Goal: Task Accomplishment & Management: Use online tool/utility

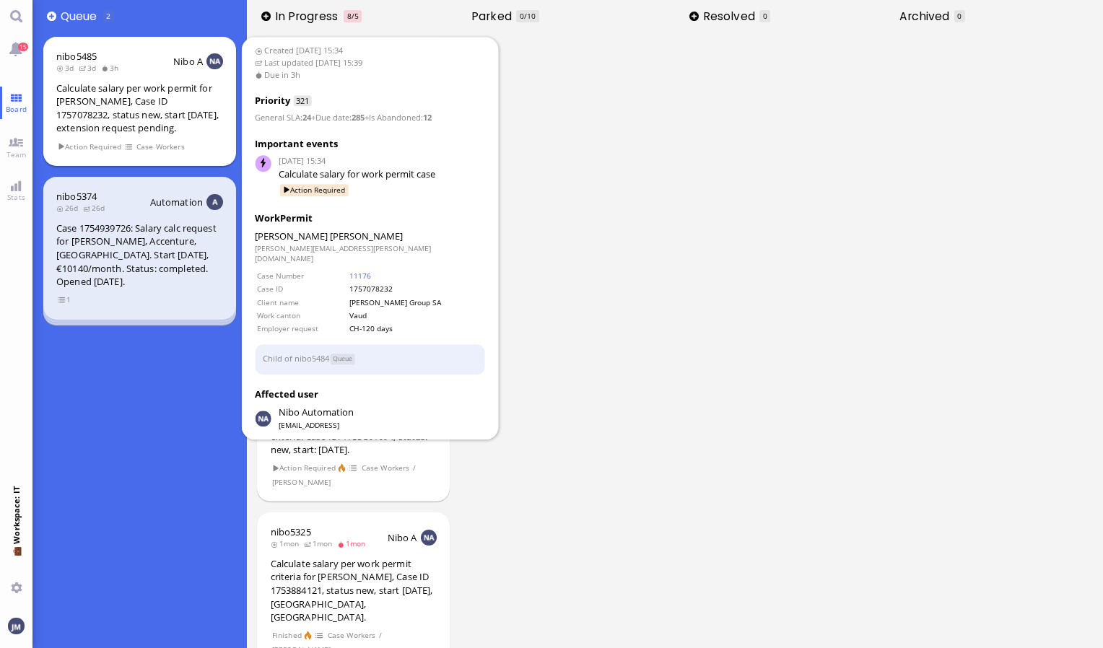
click at [146, 128] on div "Calculate salary per work permit for [PERSON_NAME], Case ID 1757078232, status …" at bounding box center [139, 108] width 167 height 53
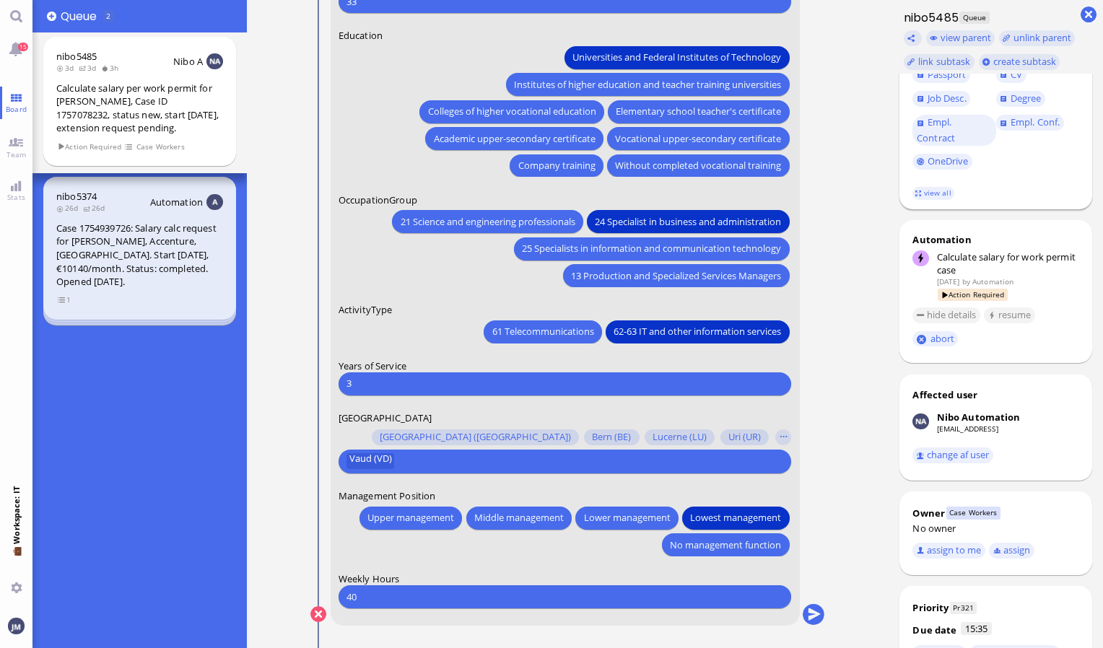
scroll to position [279, 0]
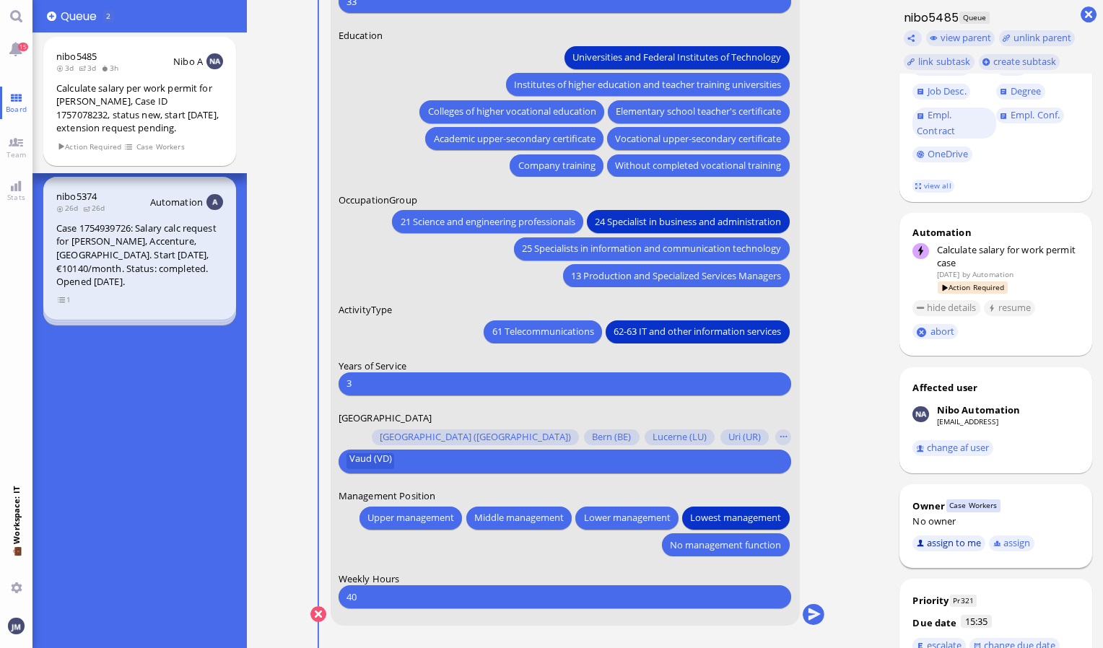
click at [966, 552] on button "assign to me" at bounding box center [949, 544] width 73 height 16
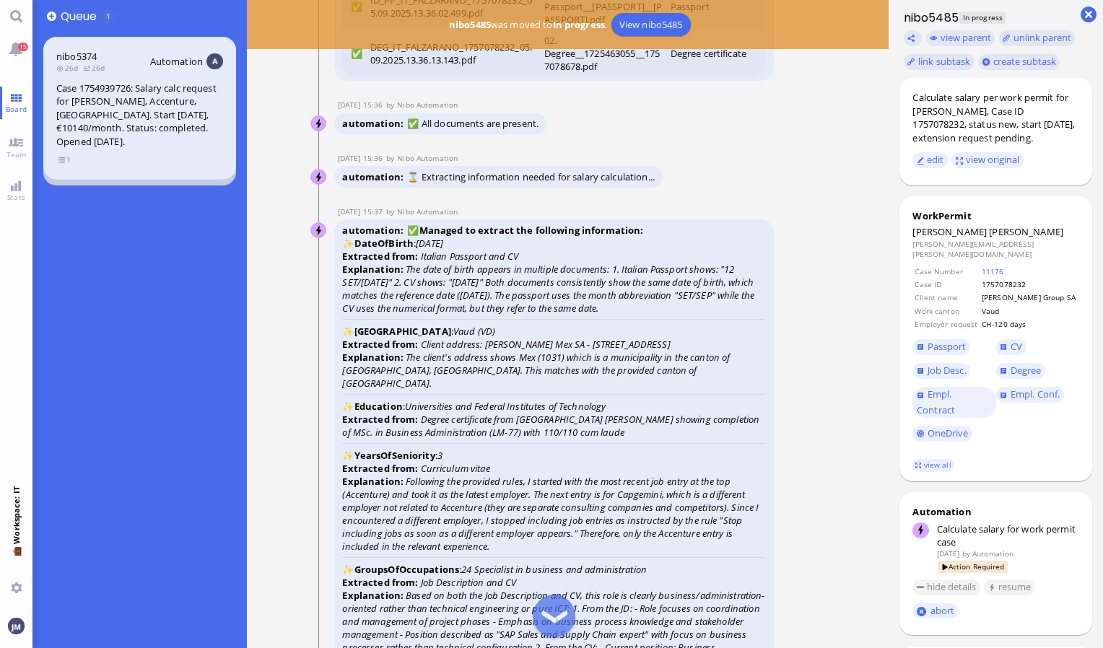
scroll to position [-2321, 0]
click at [958, 347] on span "Passport" at bounding box center [947, 346] width 39 height 13
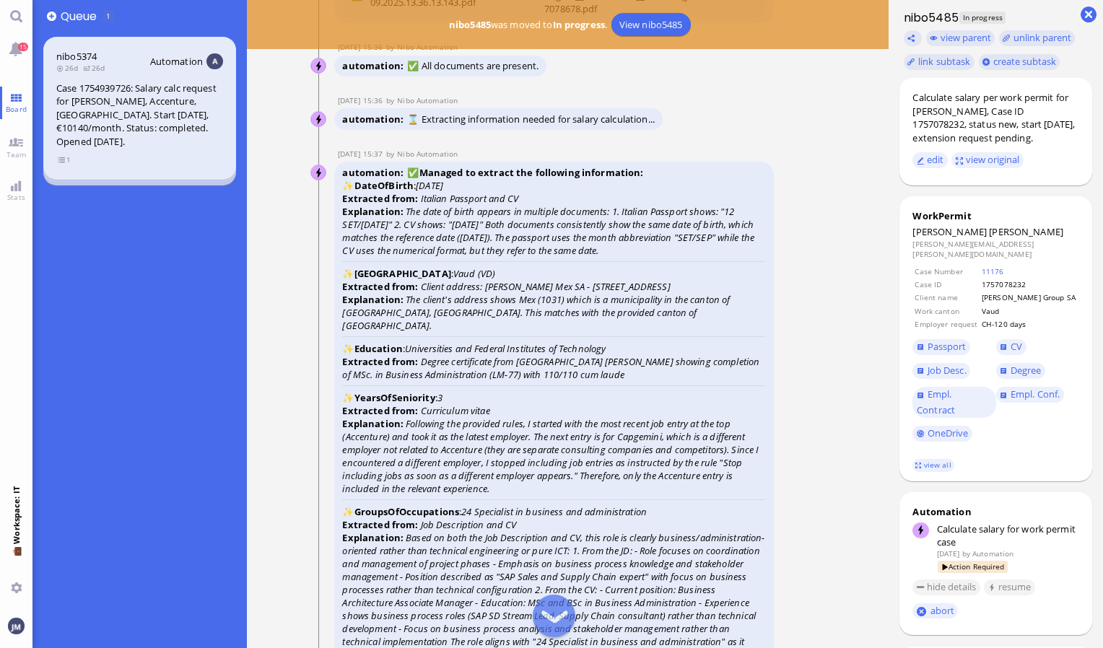
scroll to position [-2254, 0]
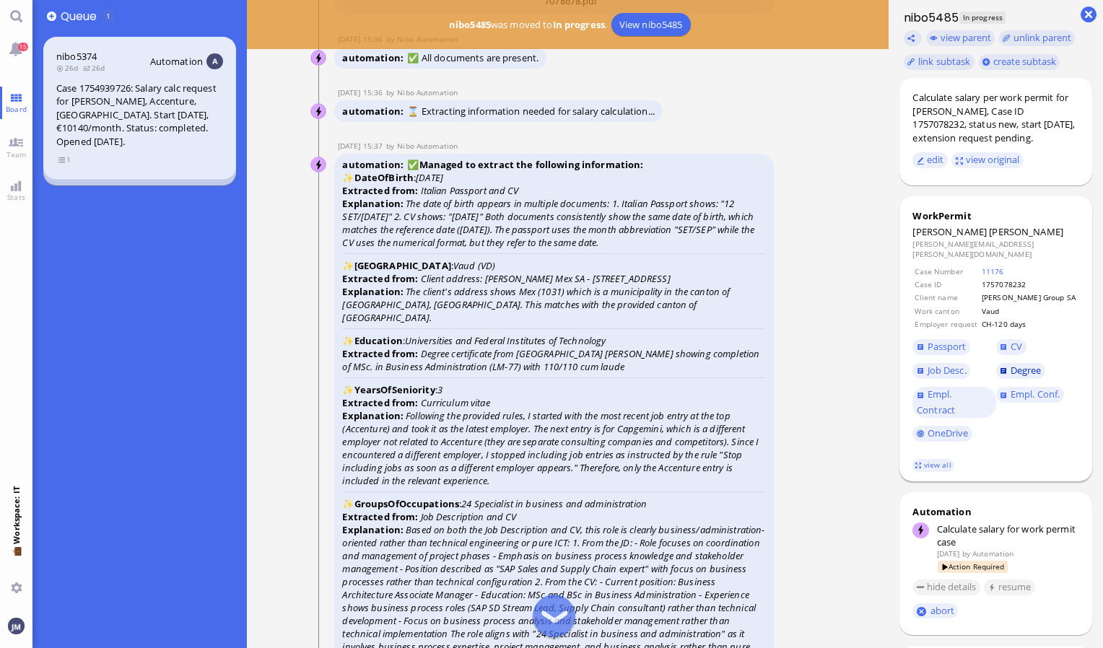
click at [1015, 374] on span "Degree" at bounding box center [1026, 370] width 31 height 13
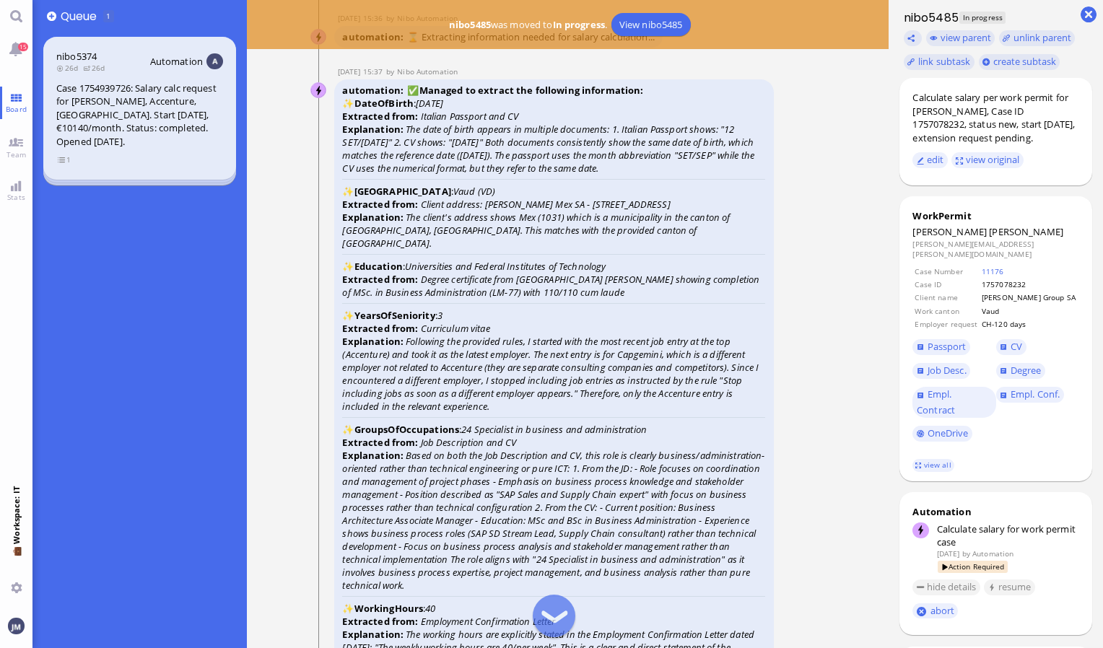
scroll to position [-2179, 0]
click at [1010, 339] on span "CV" at bounding box center [1038, 348] width 83 height 24
click at [1012, 347] on span "CV" at bounding box center [1017, 346] width 12 height 13
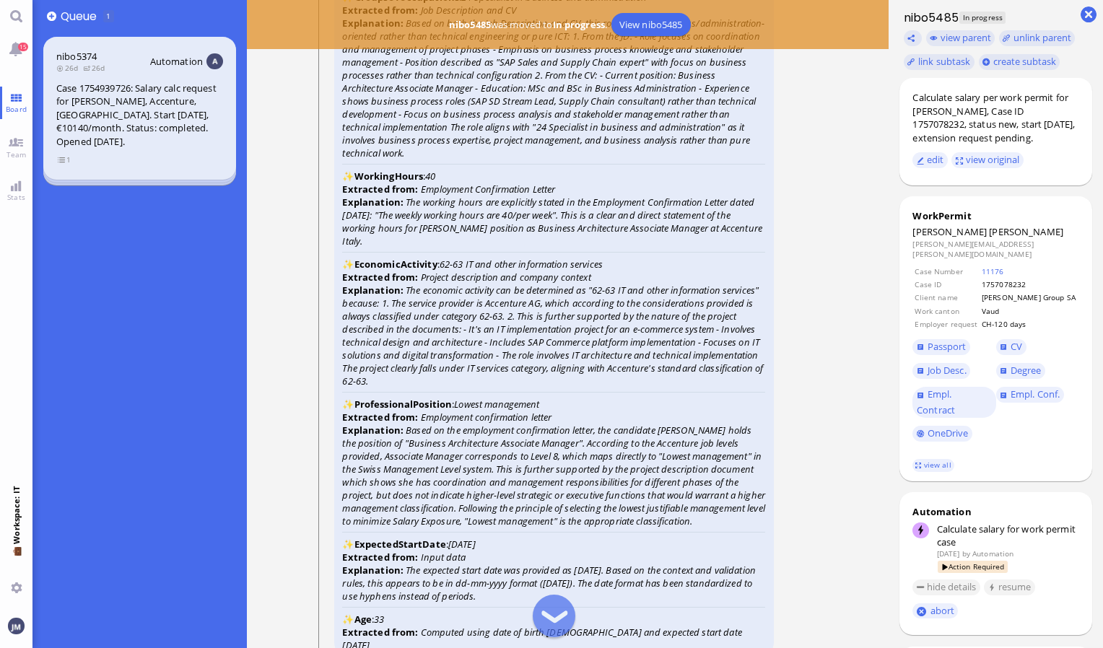
scroll to position [-1745, 0]
click at [948, 410] on span "Empl. Contract" at bounding box center [936, 402] width 38 height 29
click at [1033, 396] on span "Empl. Conf." at bounding box center [1035, 394] width 49 height 13
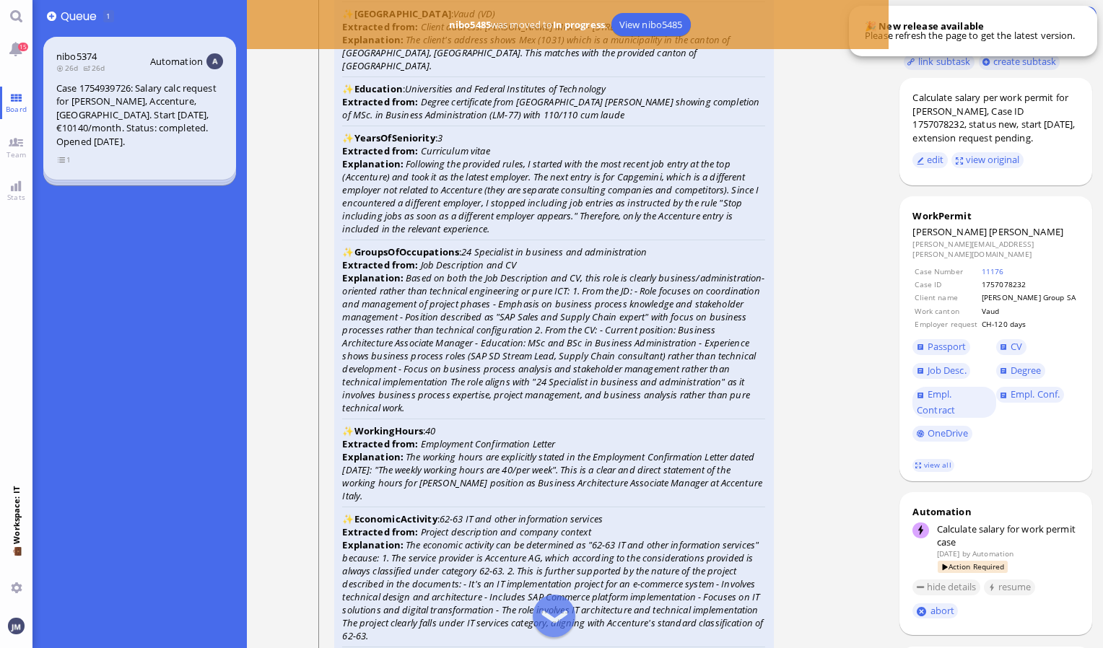
scroll to position [-1996, 0]
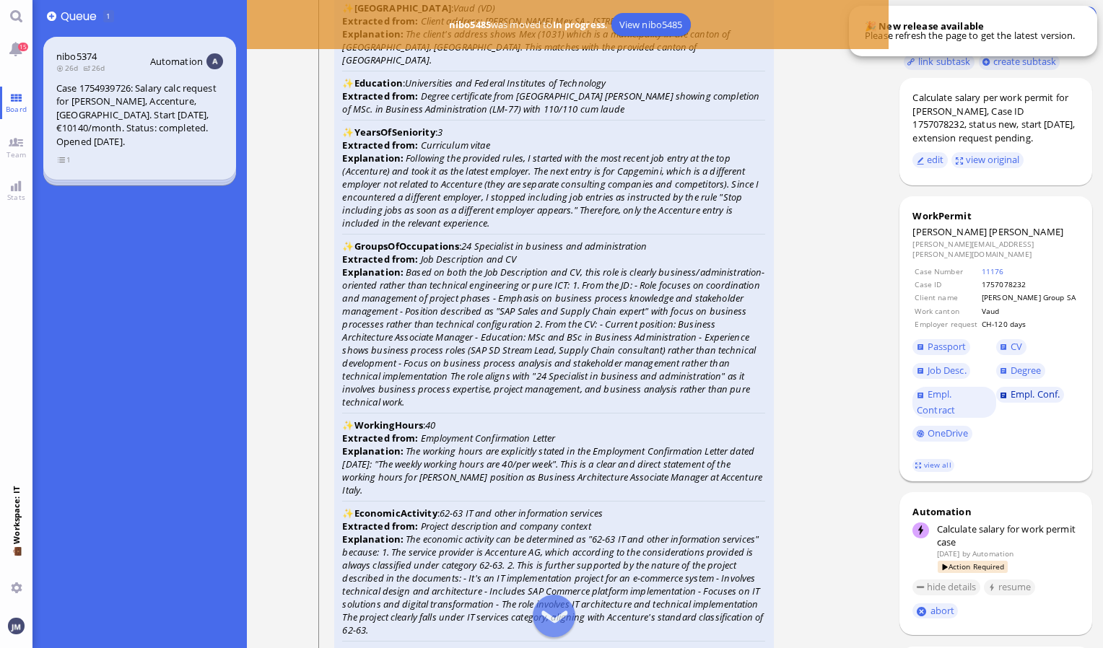
click at [1026, 397] on span "Empl. Conf." at bounding box center [1035, 394] width 49 height 13
click at [950, 373] on span "Job Desc." at bounding box center [947, 370] width 39 height 13
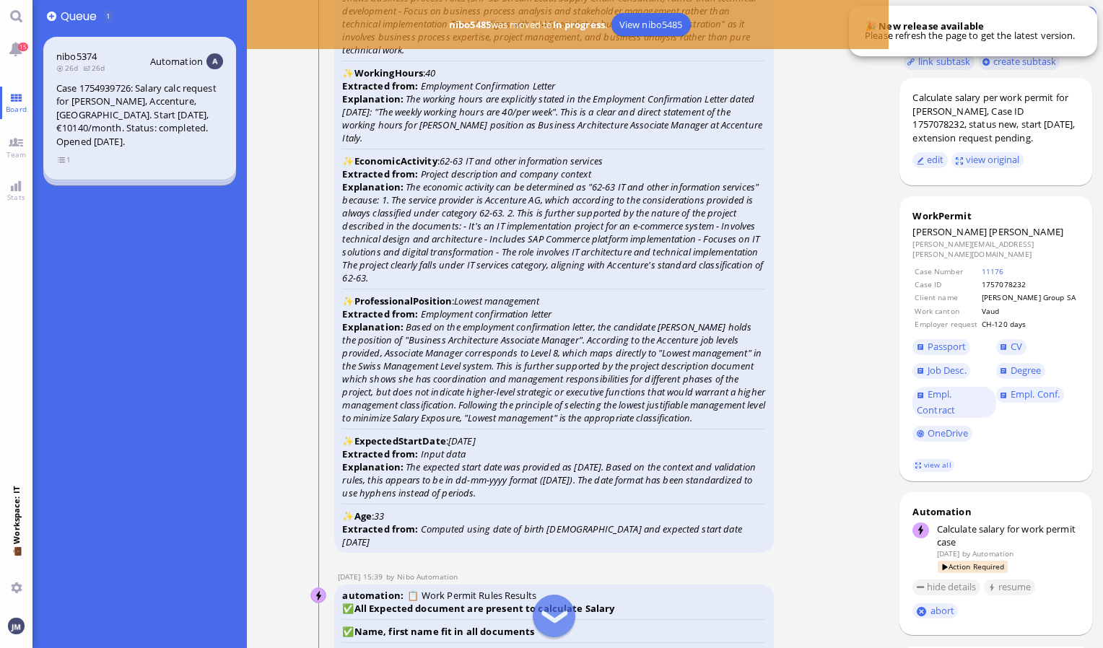
scroll to position [-1639, 0]
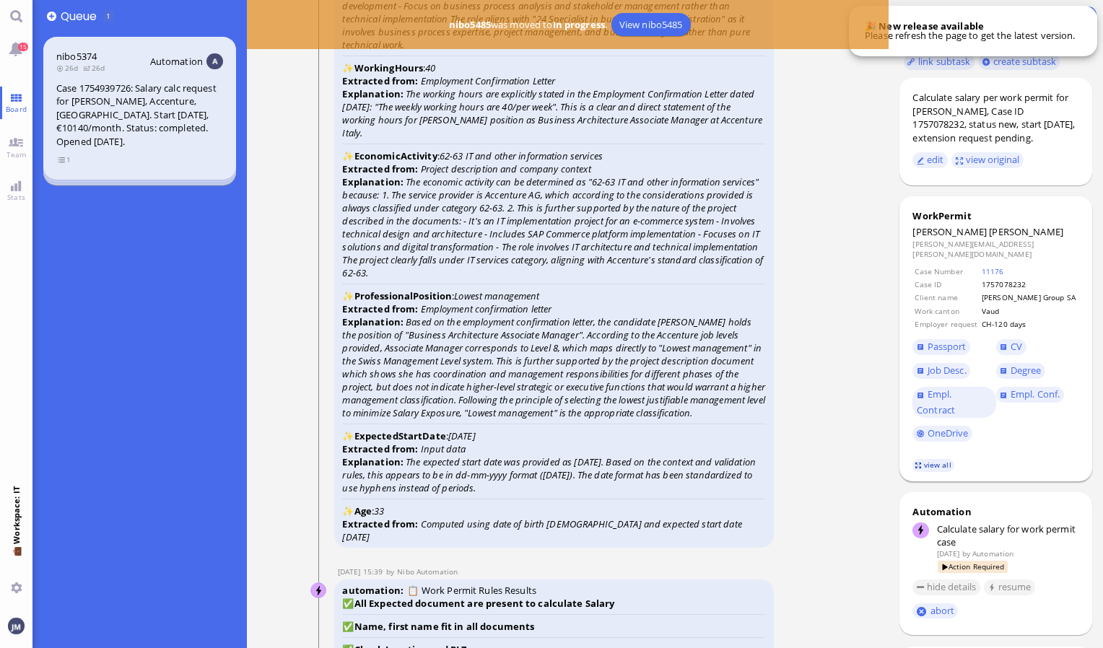
click at [936, 468] on link "view all" at bounding box center [934, 465] width 42 height 12
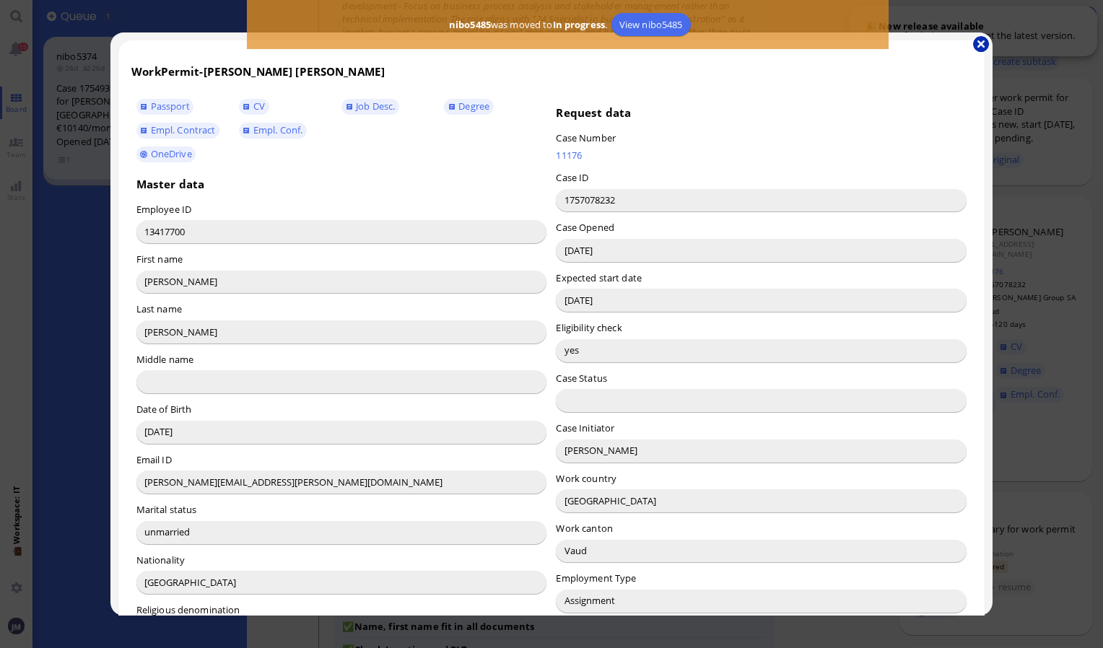
click at [981, 40] on button "button" at bounding box center [981, 44] width 16 height 16
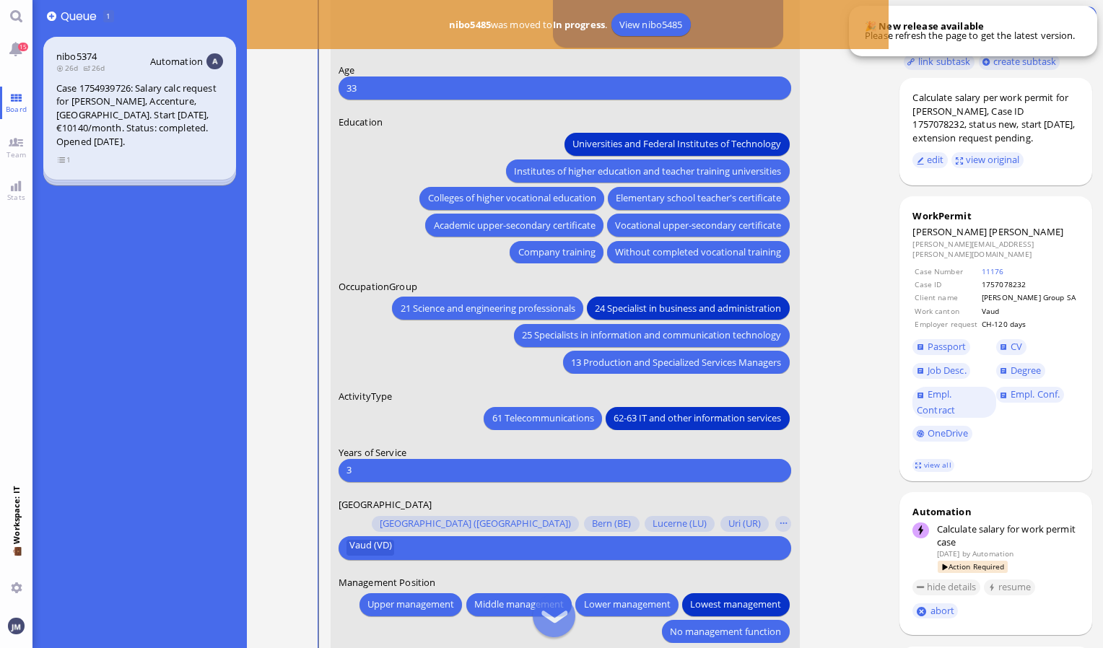
scroll to position [0, 0]
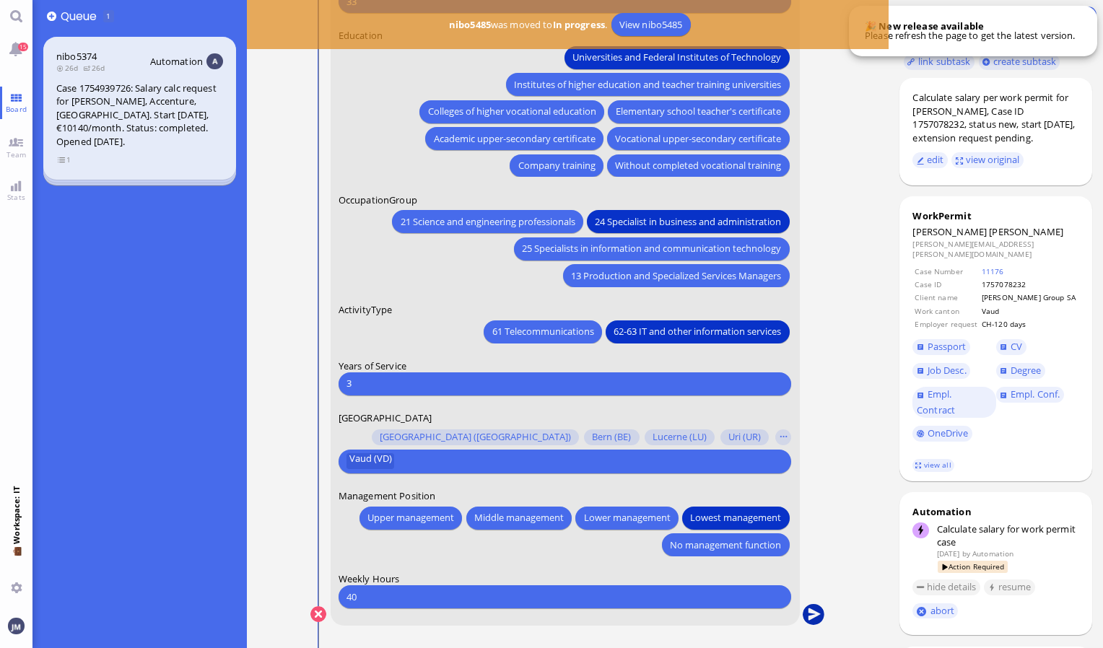
click at [819, 614] on button "submit" at bounding box center [814, 615] width 22 height 22
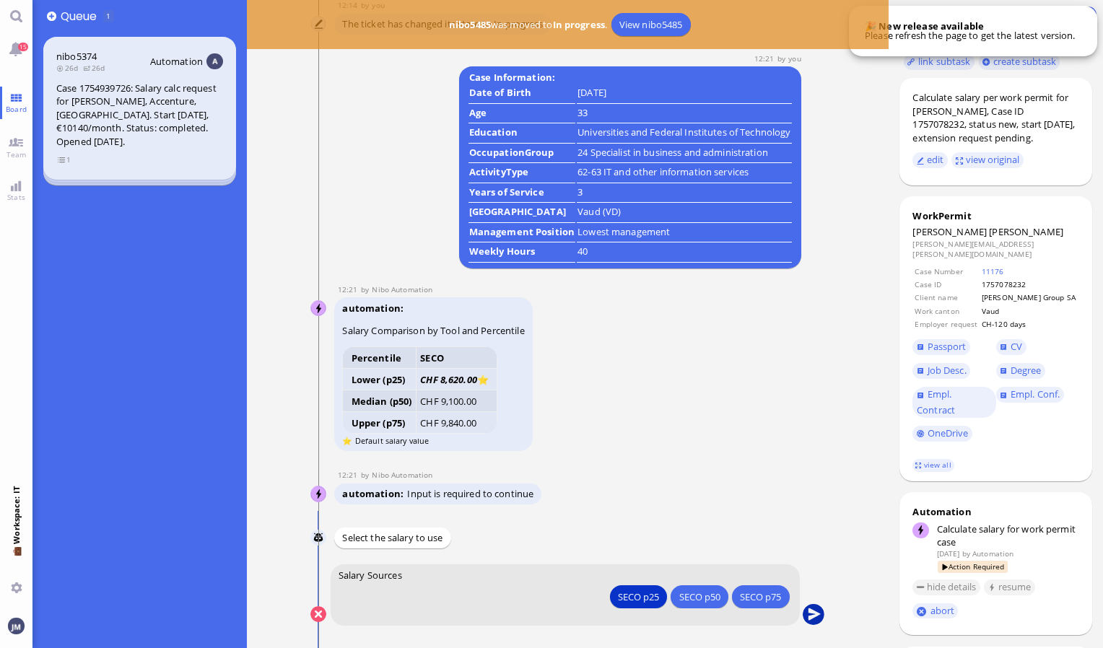
click at [815, 609] on button "submit" at bounding box center [814, 615] width 22 height 22
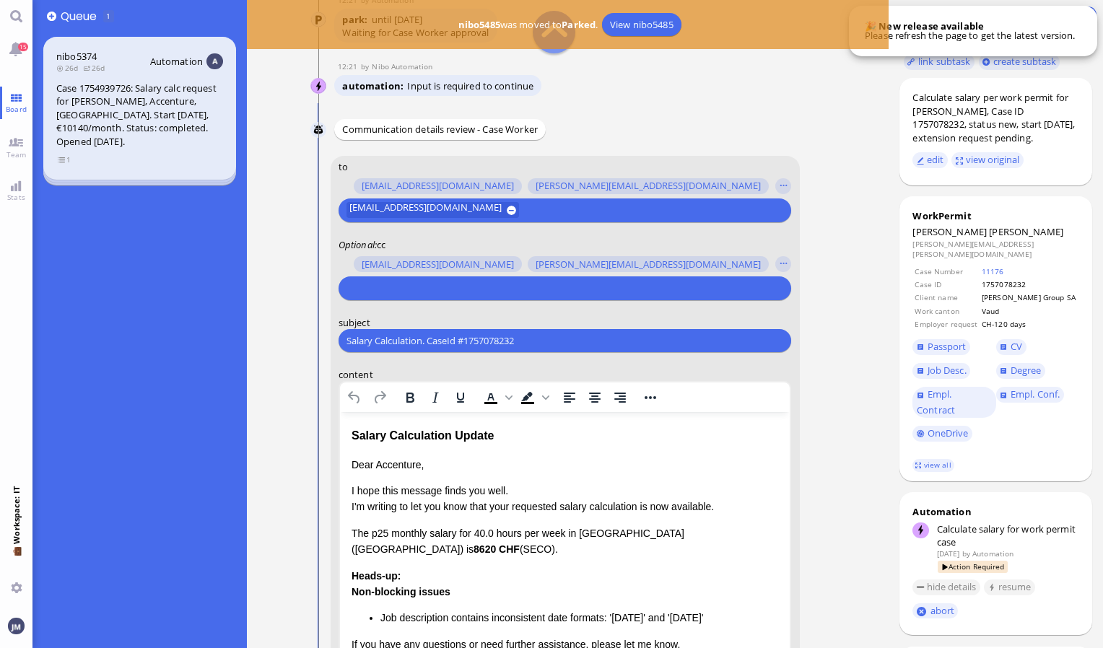
scroll to position [-295, 0]
click at [526, 288] on input "text" at bounding box center [563, 289] width 433 height 15
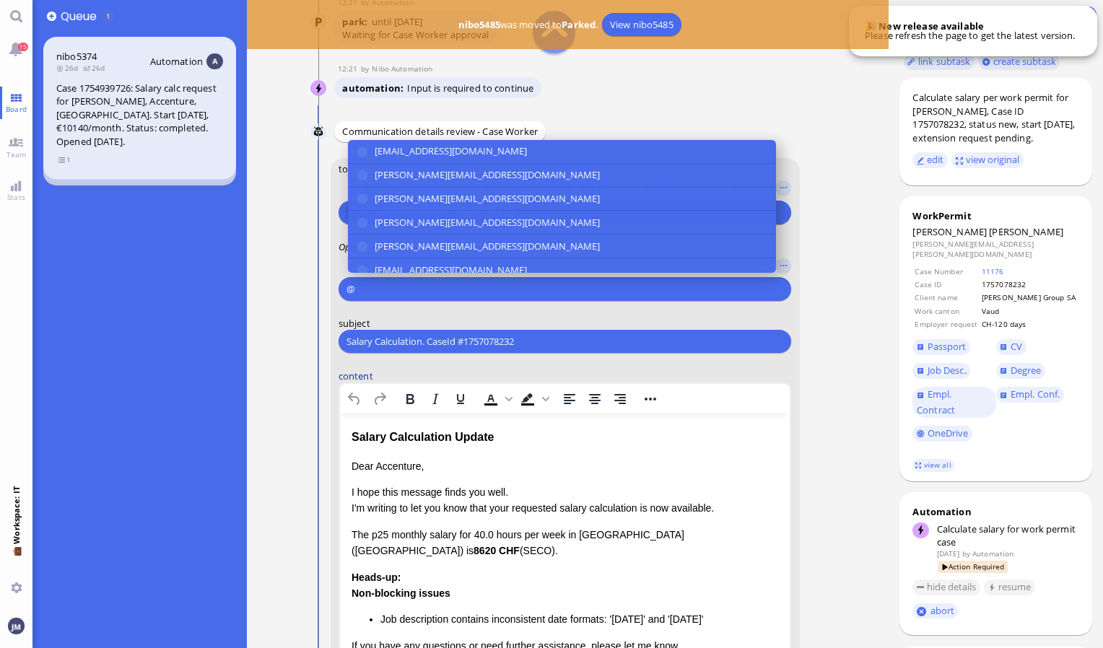
scroll to position [-293, 0]
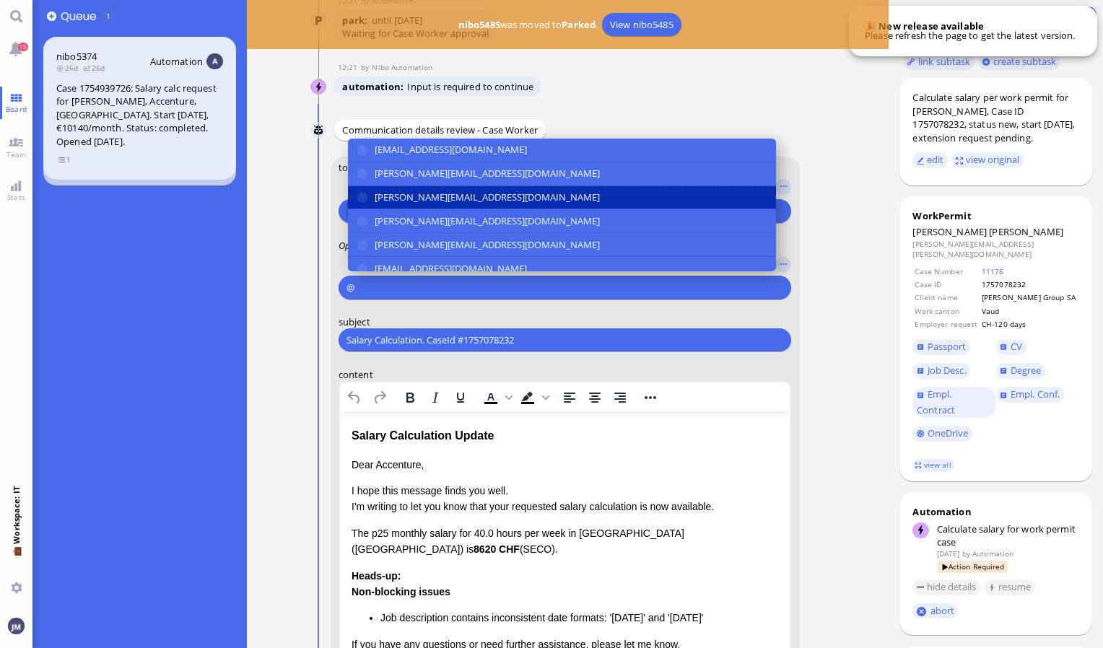
type input "@"
click at [464, 202] on span "[PERSON_NAME][EMAIL_ADDRESS][DOMAIN_NAME]" at bounding box center [487, 197] width 225 height 15
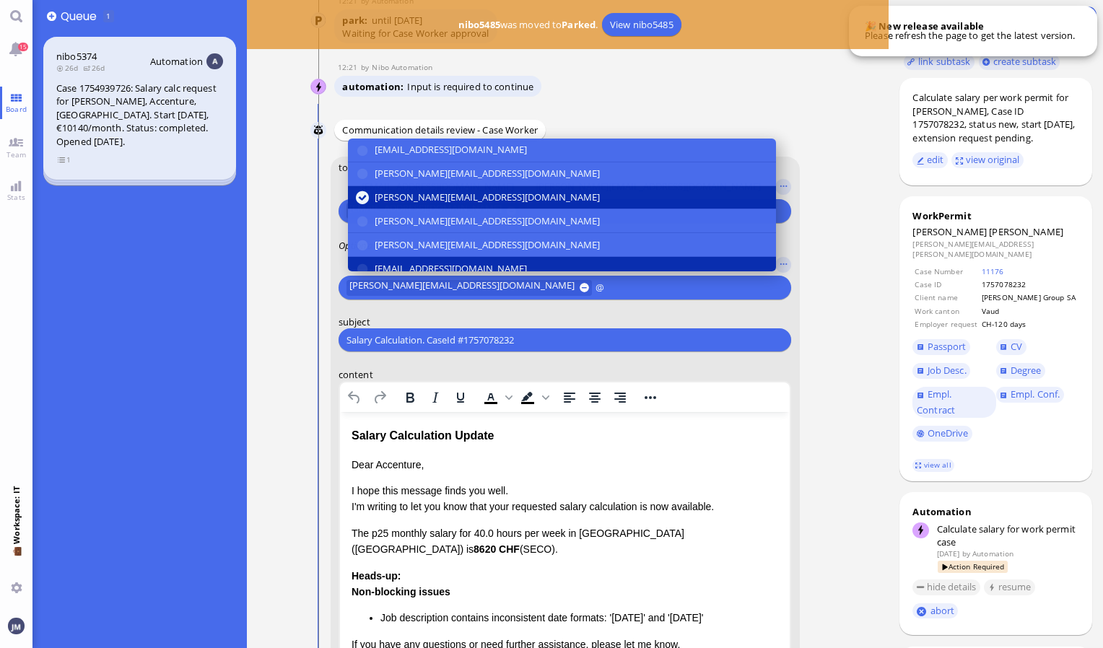
type input "@"
click at [453, 259] on button "[EMAIL_ADDRESS][DOMAIN_NAME]" at bounding box center [562, 269] width 428 height 24
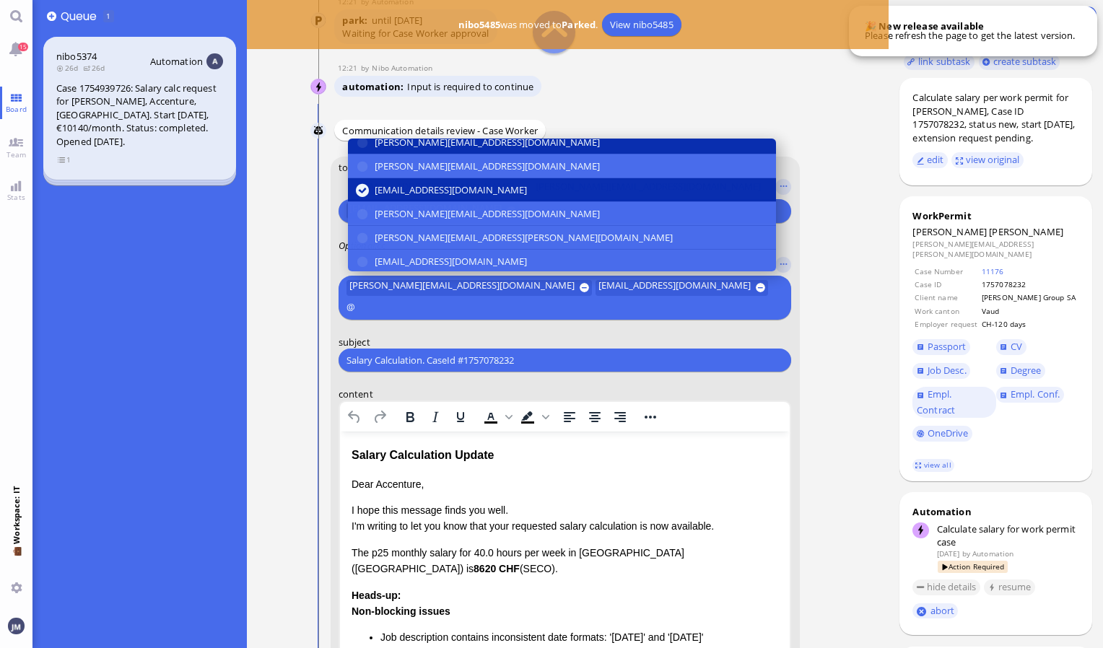
scroll to position [79, 0]
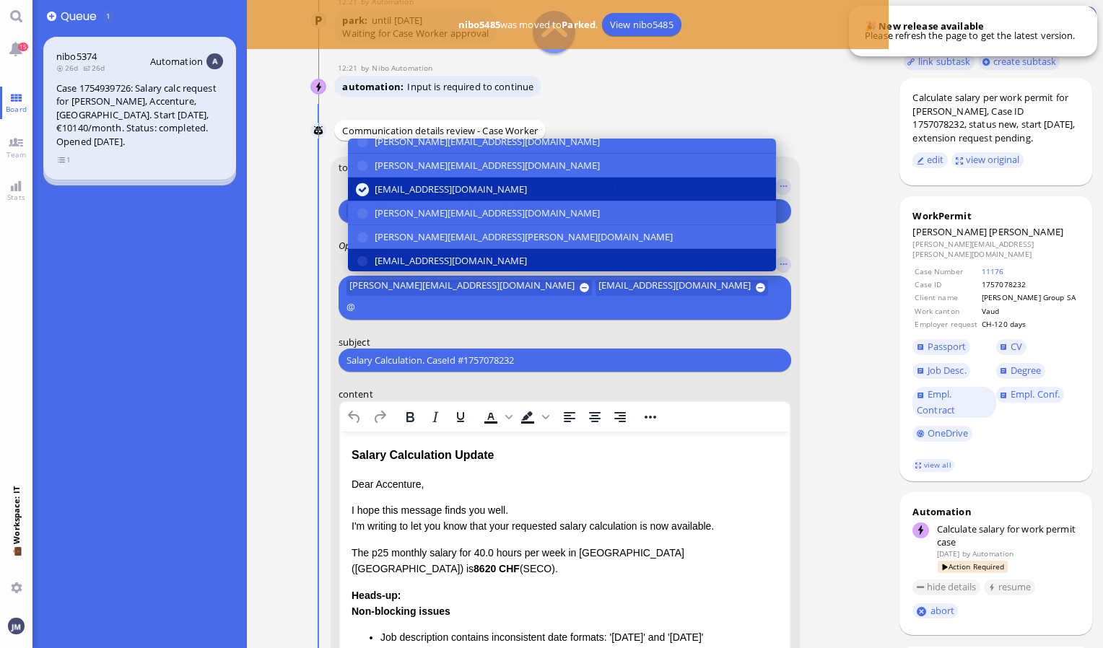
type input "@"
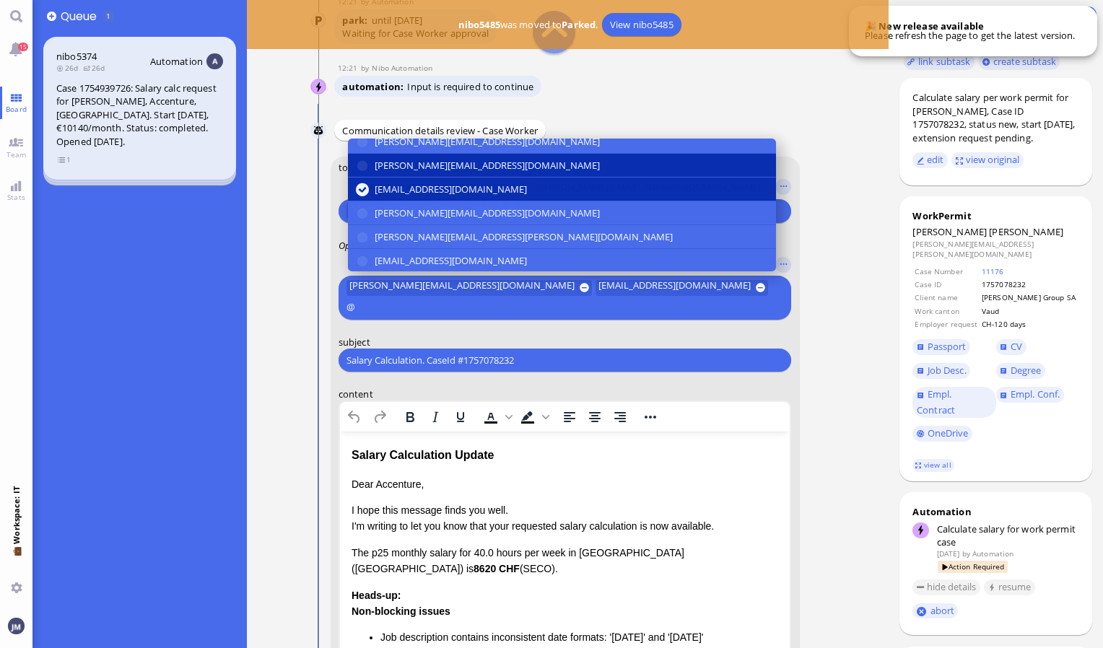
drag, startPoint x: 448, startPoint y: 257, endPoint x: 522, endPoint y: 171, distance: 113.7
click at [522, 171] on div "[PERSON_NAME][EMAIL_ADDRESS][DOMAIN_NAME] [DOMAIN_NAME][EMAIL_ADDRESS][DOMAIN_N…" at bounding box center [562, 261] width 428 height 404
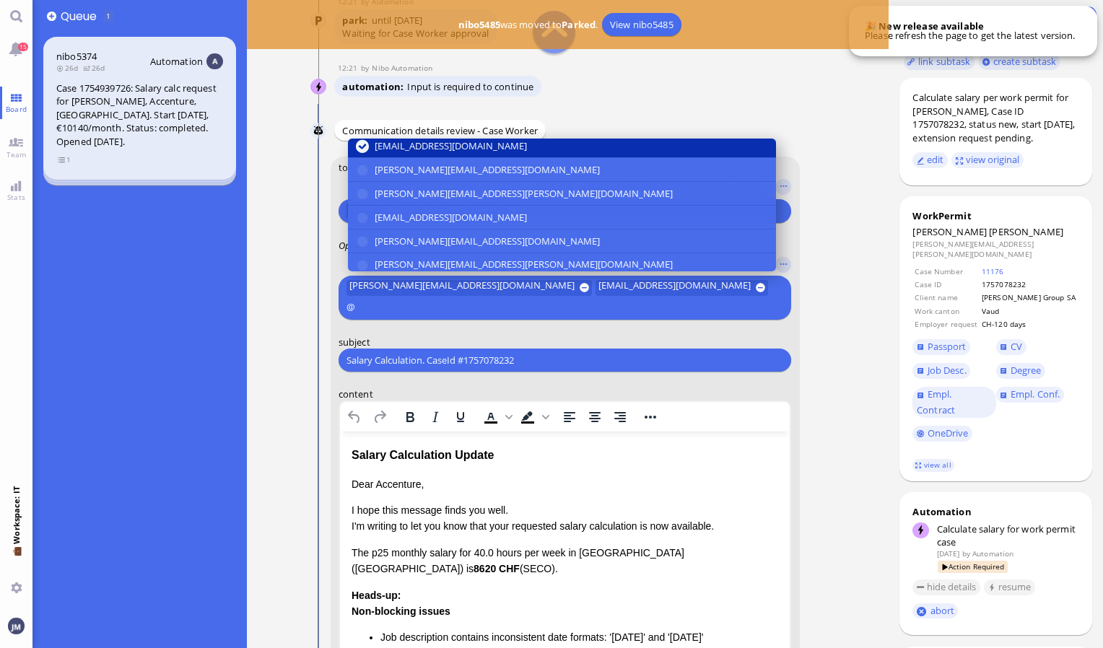
scroll to position [134, 0]
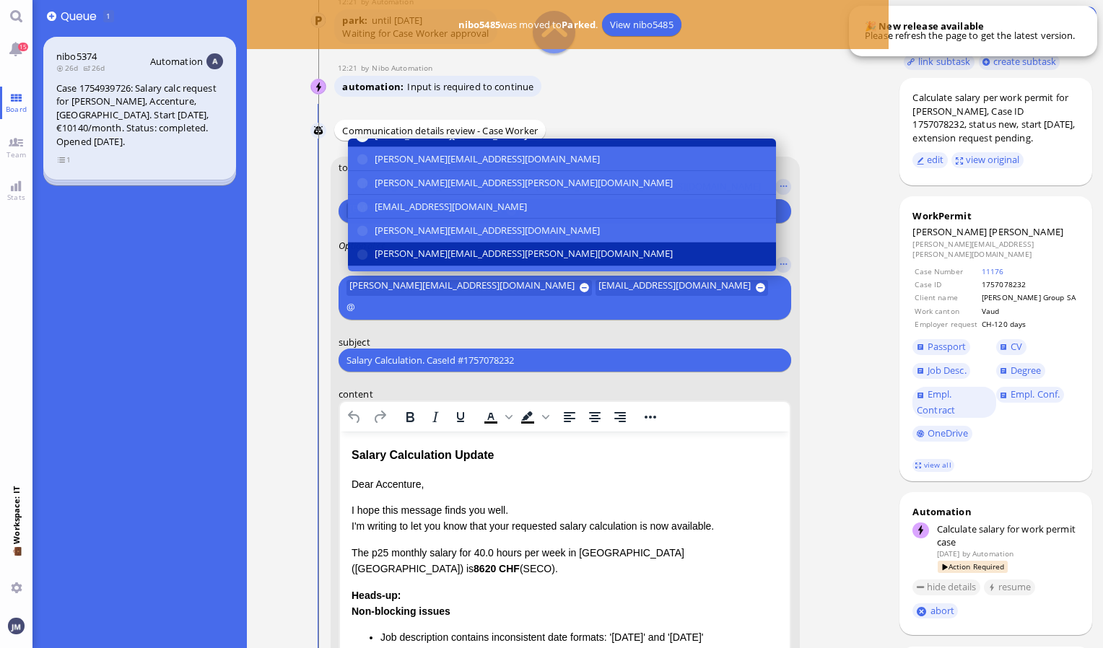
click at [500, 250] on span "[PERSON_NAME][EMAIL_ADDRESS][PERSON_NAME][DOMAIN_NAME]" at bounding box center [524, 254] width 298 height 15
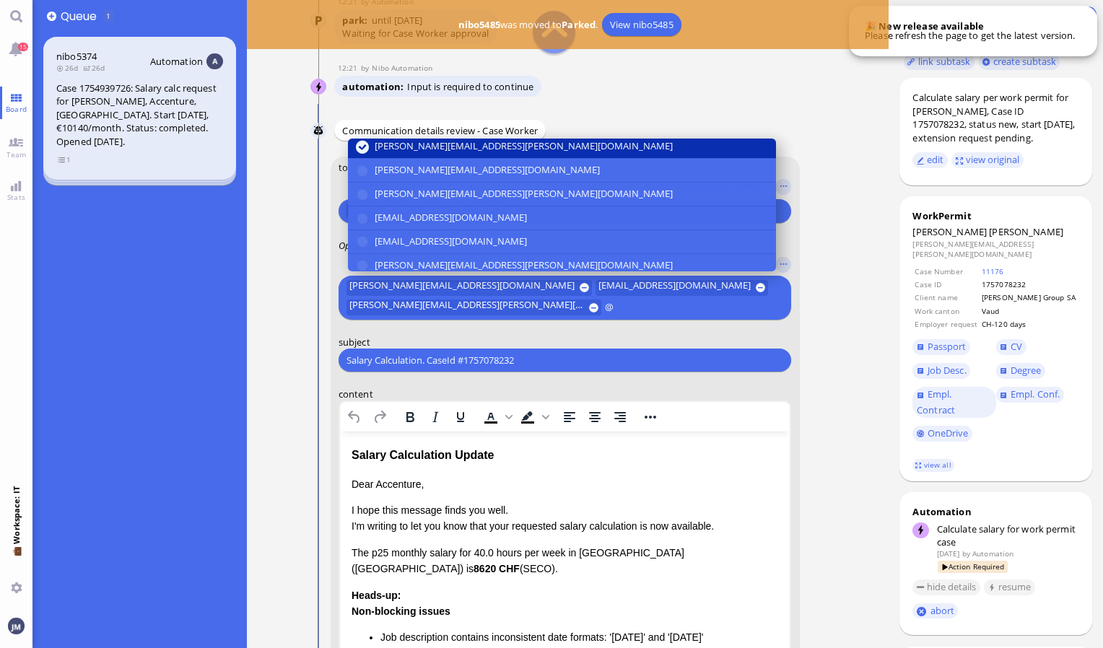
scroll to position [266, 0]
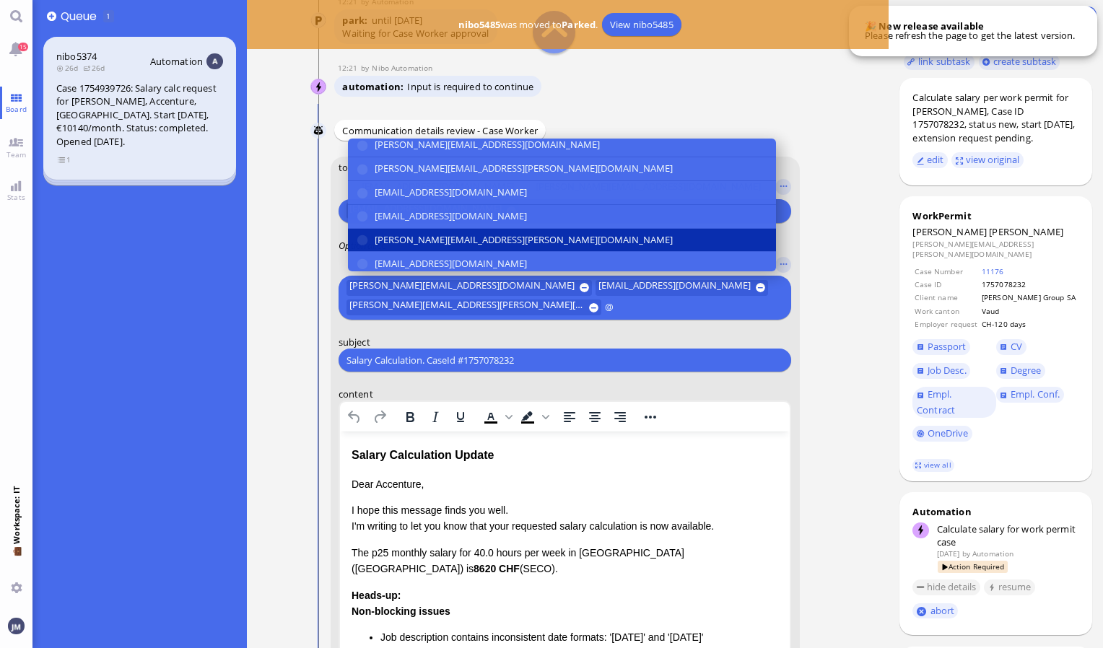
type input "@"
click at [495, 235] on span "[PERSON_NAME][EMAIL_ADDRESS][PERSON_NAME][DOMAIN_NAME]" at bounding box center [524, 240] width 298 height 15
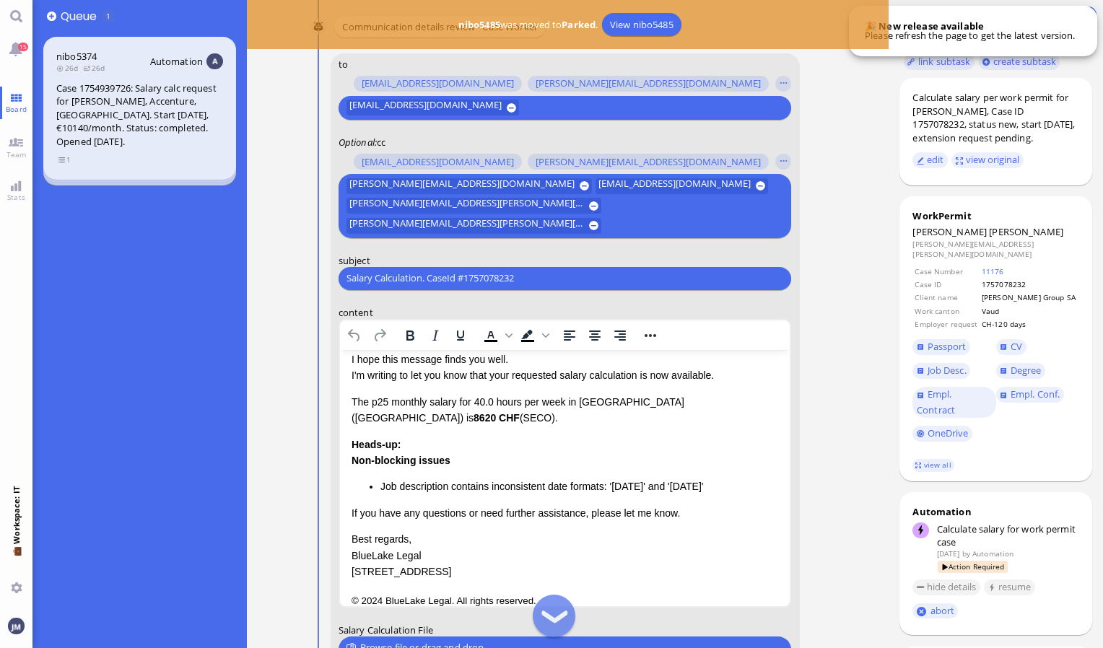
scroll to position [0, 0]
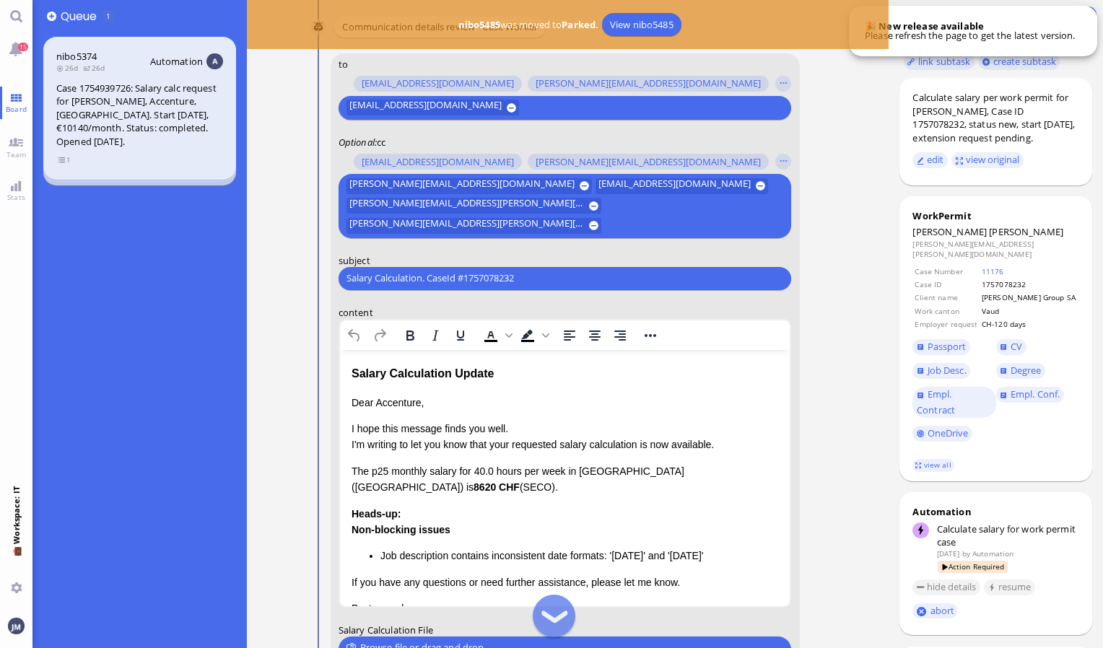
click at [351, 401] on p "Dear Accenture," at bounding box center [564, 402] width 427 height 16
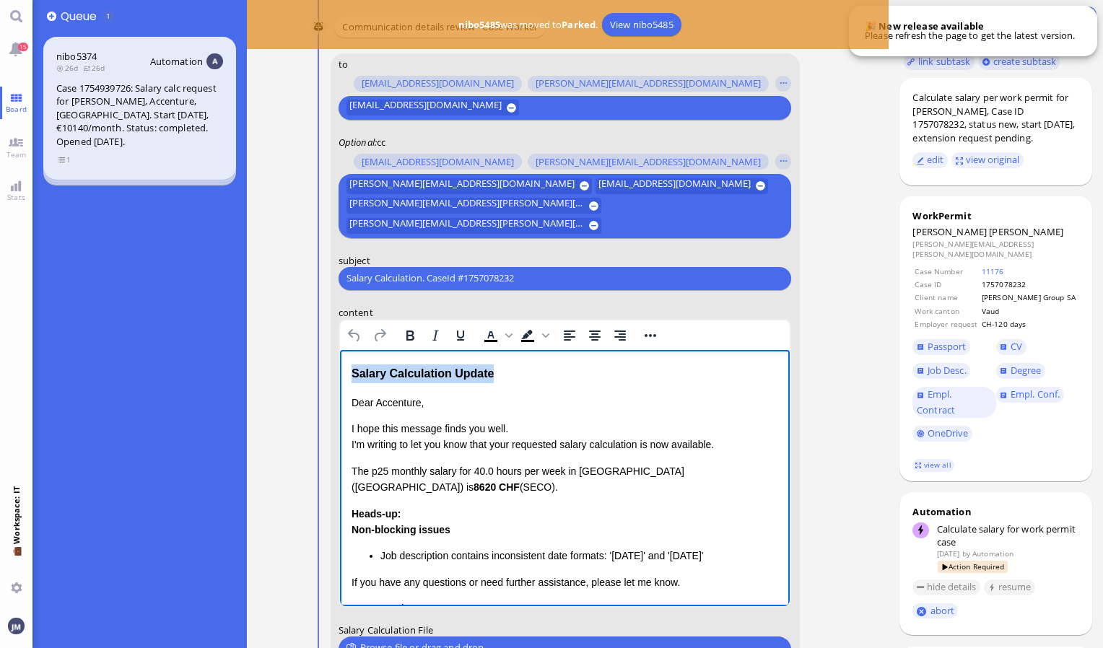
drag, startPoint x: 500, startPoint y: 373, endPoint x: 313, endPoint y: 348, distance: 189.3
click at [339, 350] on html "Salary Calculation Update Dear Accenture, I hope this message finds you well. I…" at bounding box center [564, 522] width 451 height 344
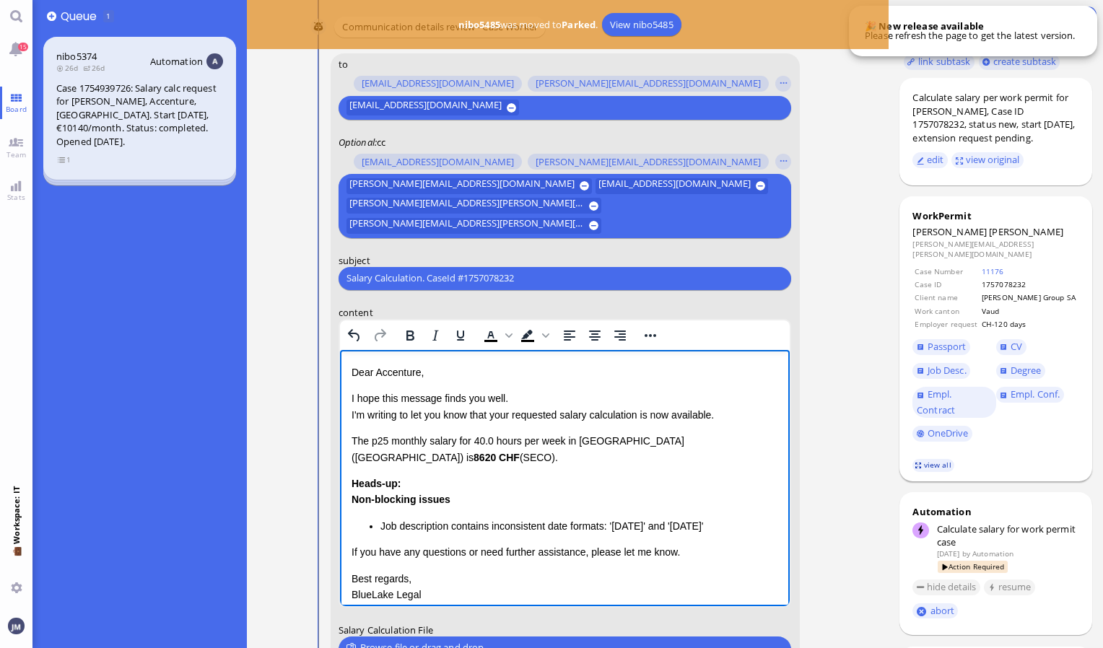
click at [939, 466] on link "view all" at bounding box center [934, 465] width 42 height 12
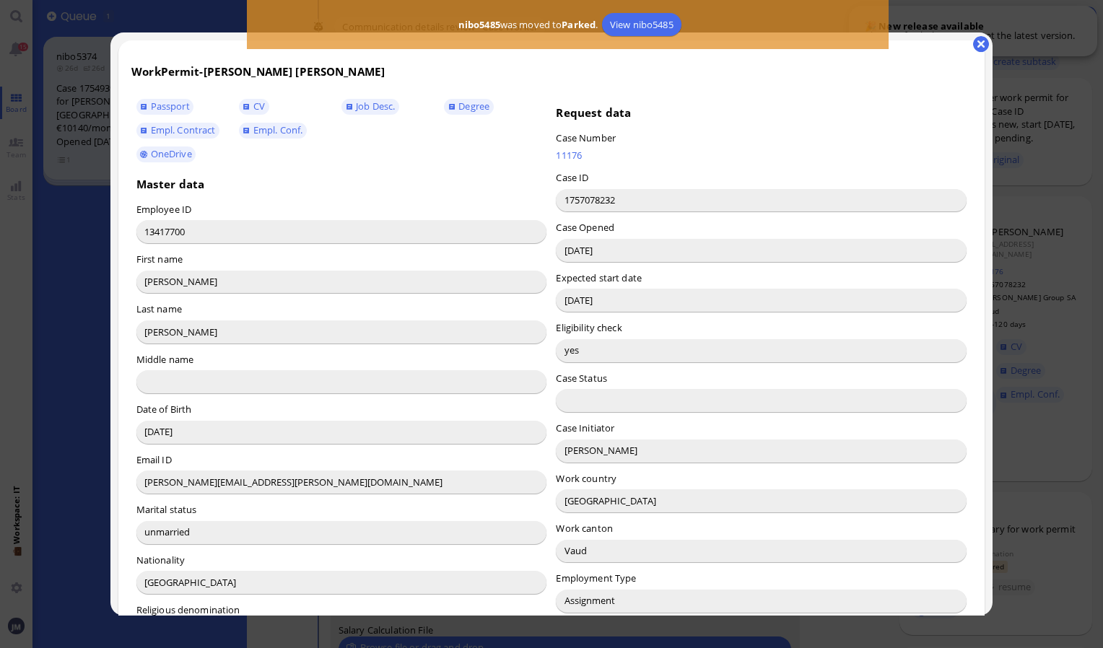
click at [571, 449] on input "[PERSON_NAME]" at bounding box center [761, 451] width 411 height 23
click at [982, 42] on button "button" at bounding box center [981, 44] width 16 height 16
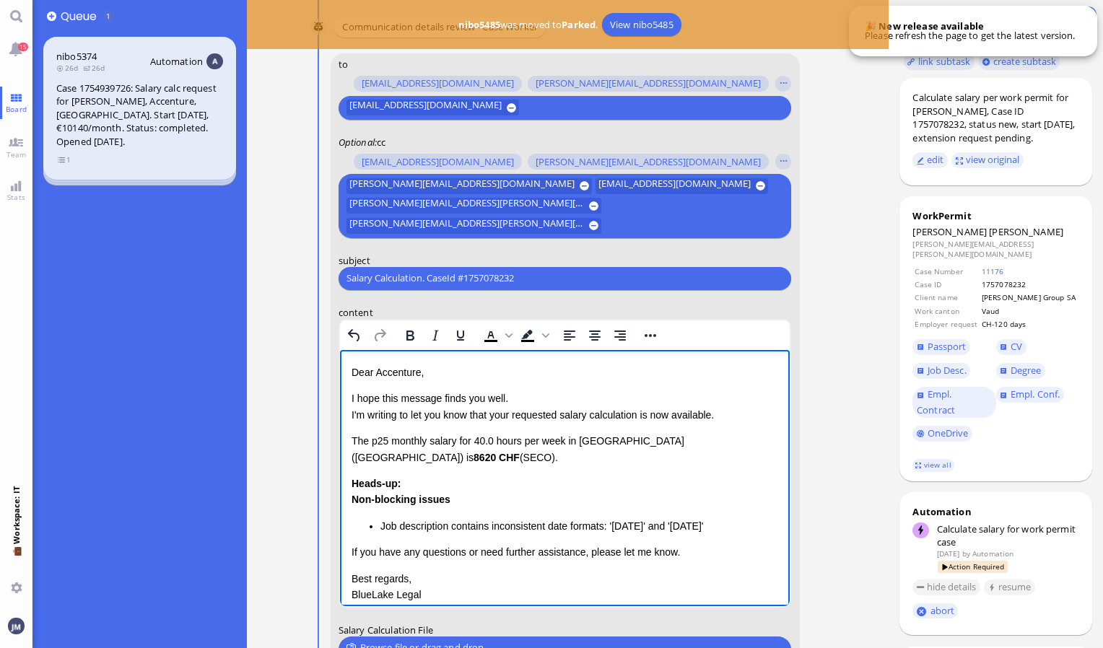
click at [401, 373] on p "Dear Accenture," at bounding box center [564, 372] width 427 height 16
click at [354, 441] on p "The p25 monthly salary for 40.0 hours per week in [GEOGRAPHIC_DATA] ([GEOGRAPHI…" at bounding box center [564, 449] width 427 height 32
drag, startPoint x: 351, startPoint y: 441, endPoint x: 745, endPoint y: 505, distance: 399.5
click at [745, 505] on div "Dear [PERSON_NAME], I hope this message finds you well. I'm writing to let you …" at bounding box center [564, 491] width 427 height 255
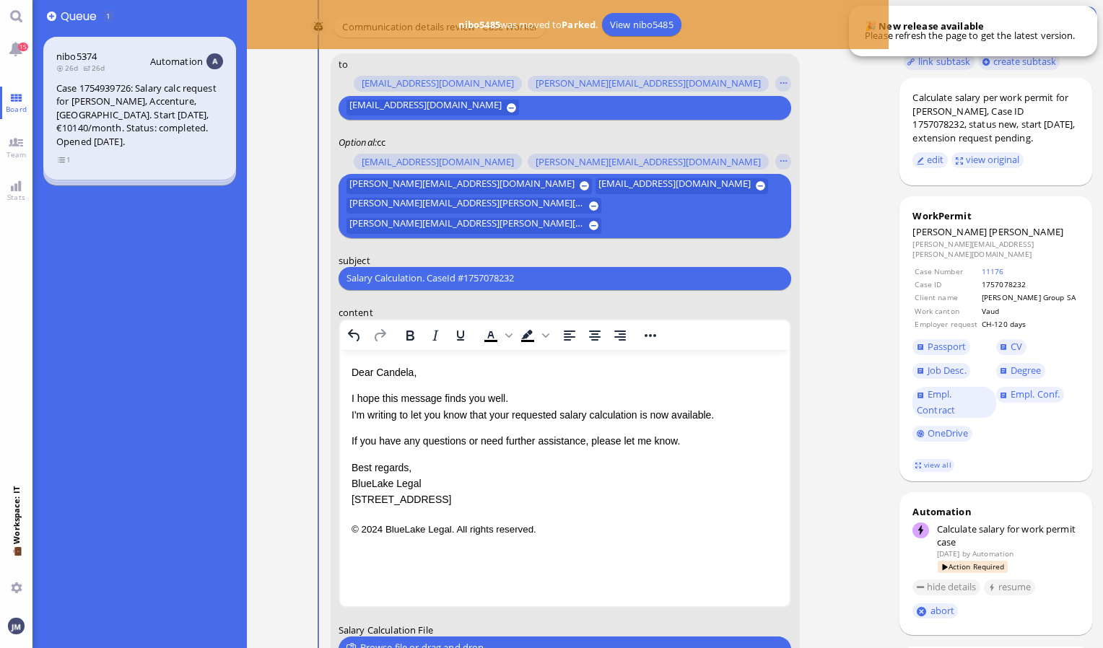
drag, startPoint x: 533, startPoint y: 277, endPoint x: 288, endPoint y: 303, distance: 246.2
click at [288, 303] on nitautoscroll "[DATE] 15:34 by Automation Automation Calculate eligible salary for work permit…" at bounding box center [568, 324] width 572 height 648
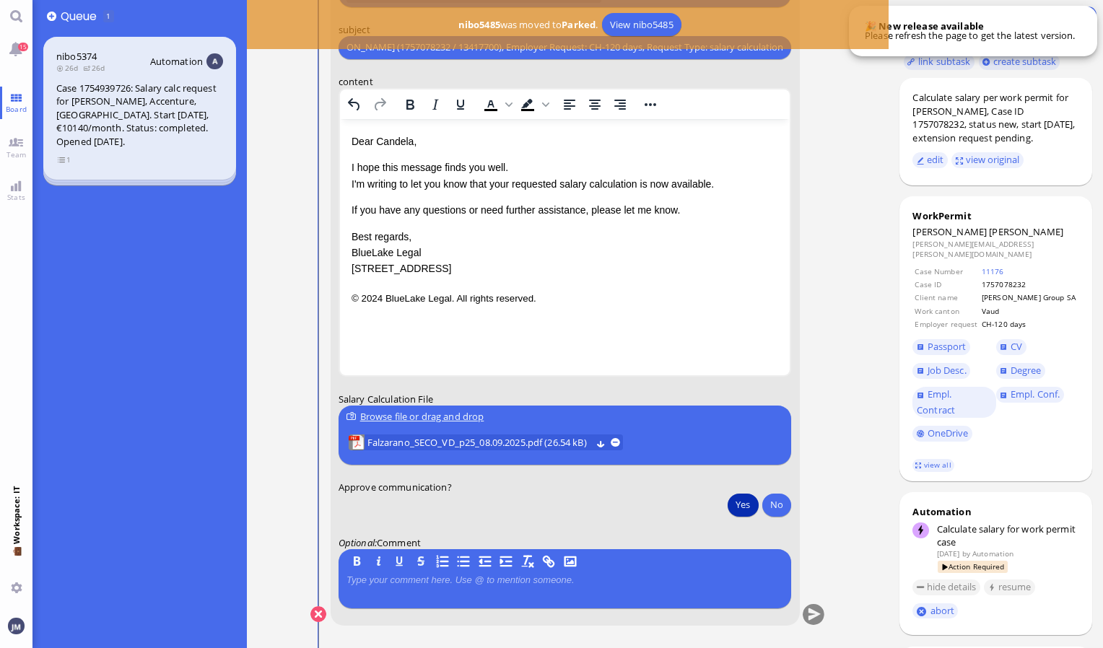
type input "PazPerTout new case: [PERSON_NAME] [PERSON_NAME] (1757078232 / 13417700), Emplo…"
click at [742, 501] on button "Yes" at bounding box center [743, 504] width 30 height 23
click at [488, 440] on span "Falzarano_SECO_VD_p25_08.09.2025.pdf (26.54 kB)" at bounding box center [480, 443] width 224 height 16
click at [812, 622] on button "submit" at bounding box center [814, 615] width 22 height 22
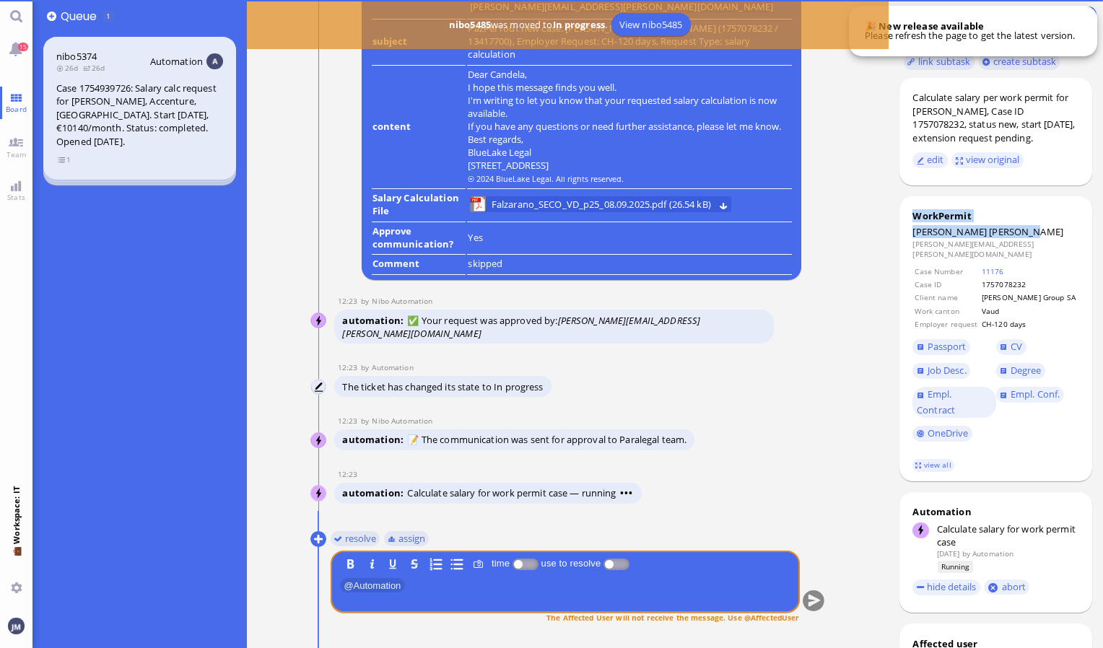
drag, startPoint x: 911, startPoint y: 245, endPoint x: 1055, endPoint y: 251, distance: 144.6
click at [1064, 238] on dt "[PERSON_NAME] [PERSON_NAME]" at bounding box center [996, 231] width 167 height 13
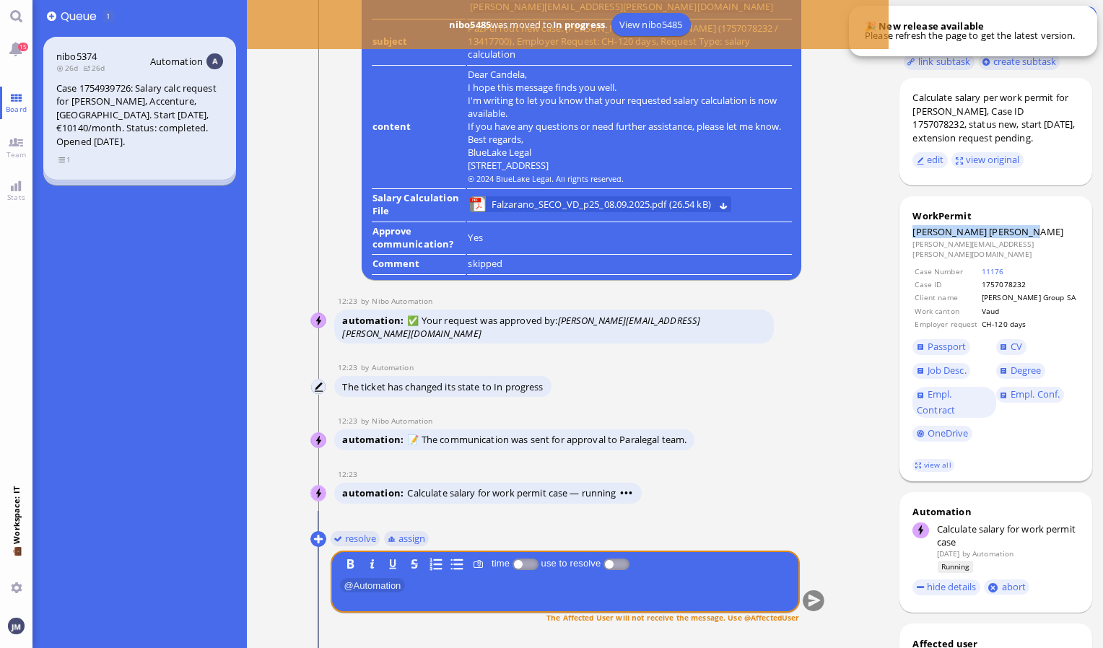
drag, startPoint x: 1062, startPoint y: 246, endPoint x: 911, endPoint y: 247, distance: 150.2
click at [911, 247] on div "WorkPermit [PERSON_NAME] Falzarano [EMAIL_ADDRESS][PERSON_NAME][DOMAIN_NAME] Ca…" at bounding box center [996, 338] width 193 height 285
copy dt "[PERSON_NAME] [PERSON_NAME]"
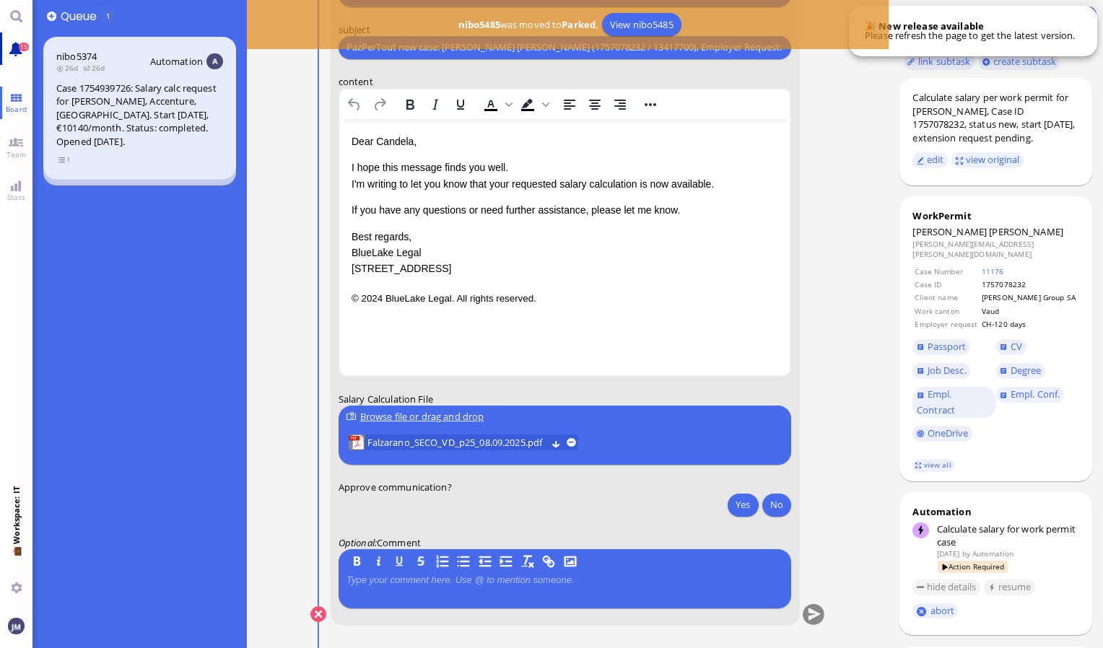
click at [22, 38] on link "15" at bounding box center [16, 48] width 32 height 32
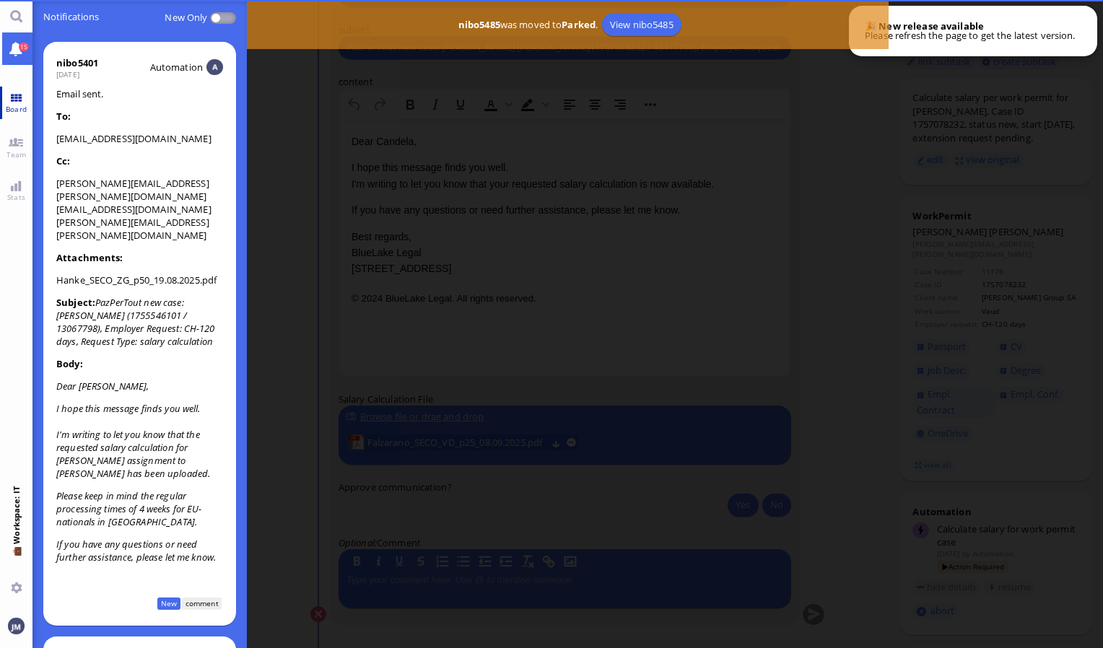
click at [21, 99] on link "Board" at bounding box center [16, 103] width 32 height 32
